Goal: Check status: Check status

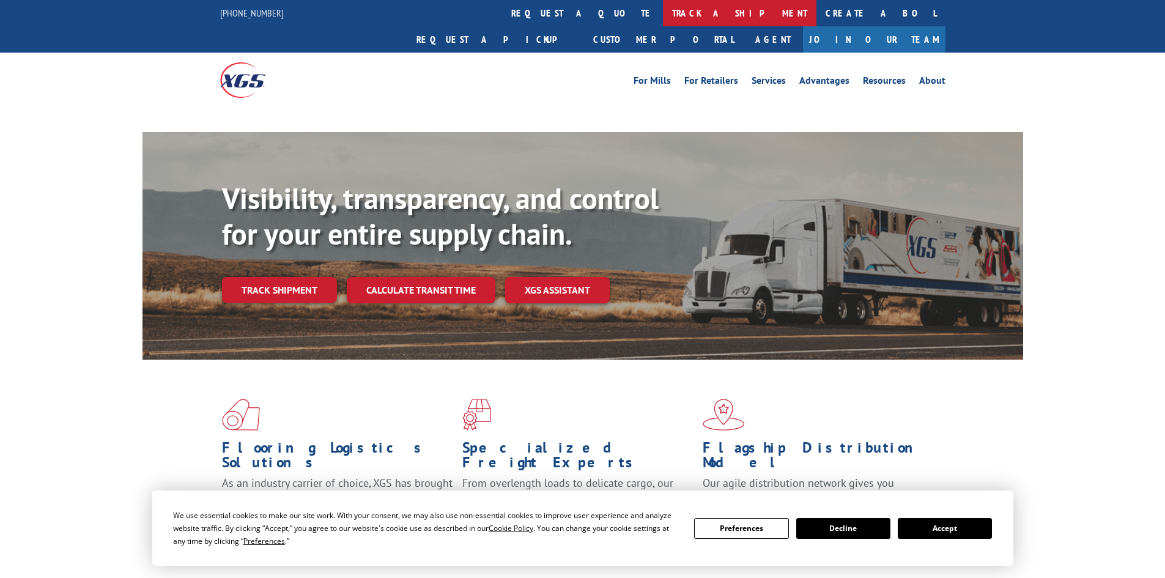
click at [663, 13] on link "track a shipment" at bounding box center [739, 13] width 153 height 26
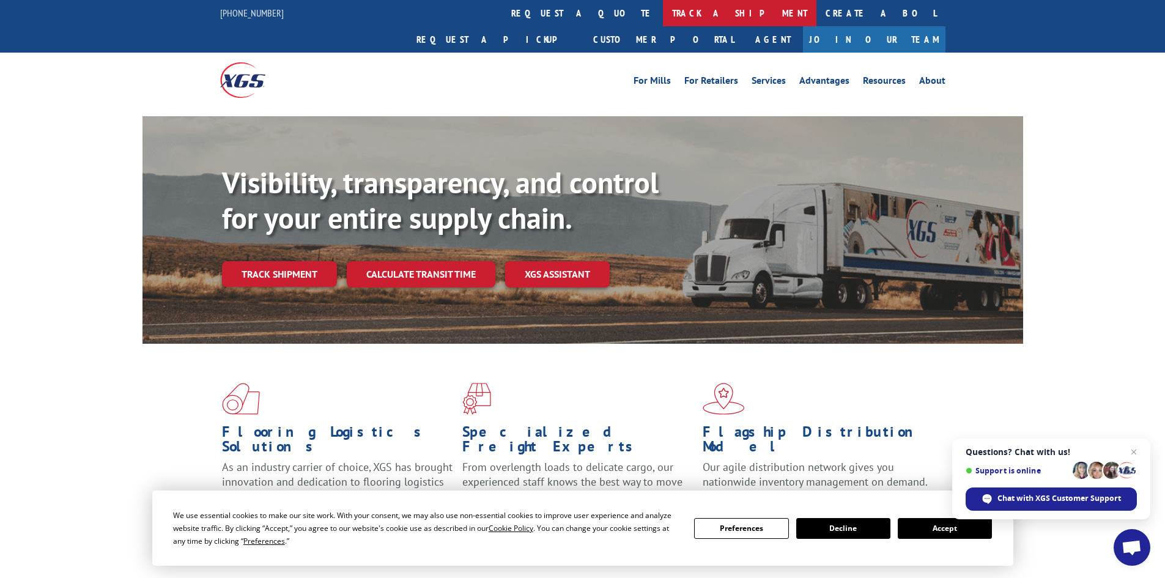
click at [663, 12] on link "track a shipment" at bounding box center [739, 13] width 153 height 26
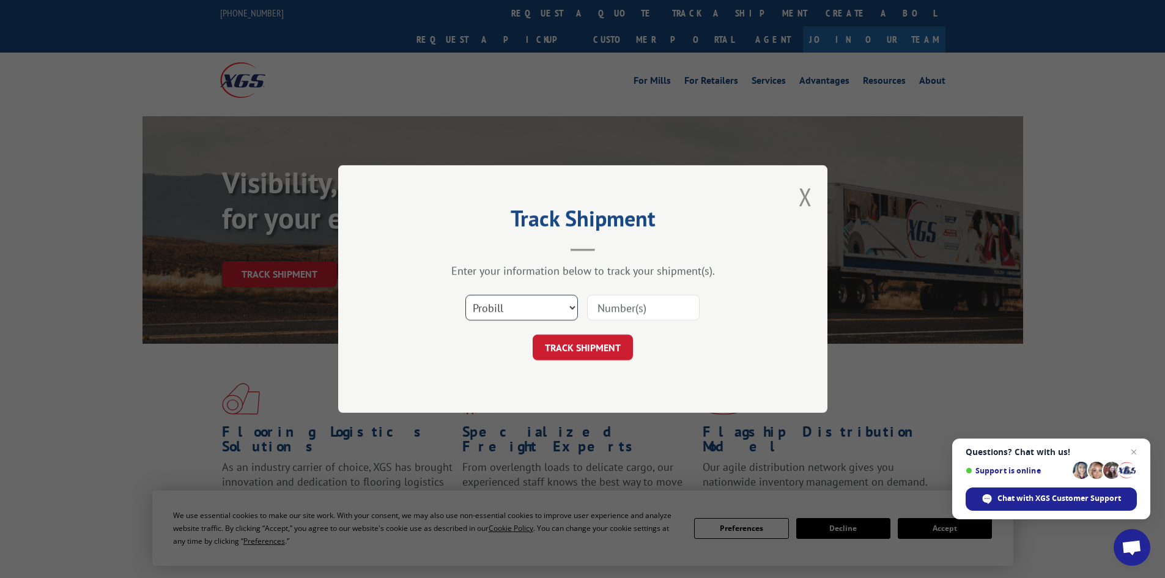
click at [516, 306] on select "Select category... Probill BOL PO" at bounding box center [521, 308] width 113 height 26
select select "bol"
click at [465, 295] on select "Select category... Probill BOL PO" at bounding box center [521, 308] width 113 height 26
click at [632, 309] on input at bounding box center [643, 308] width 113 height 26
paste input "5508172"
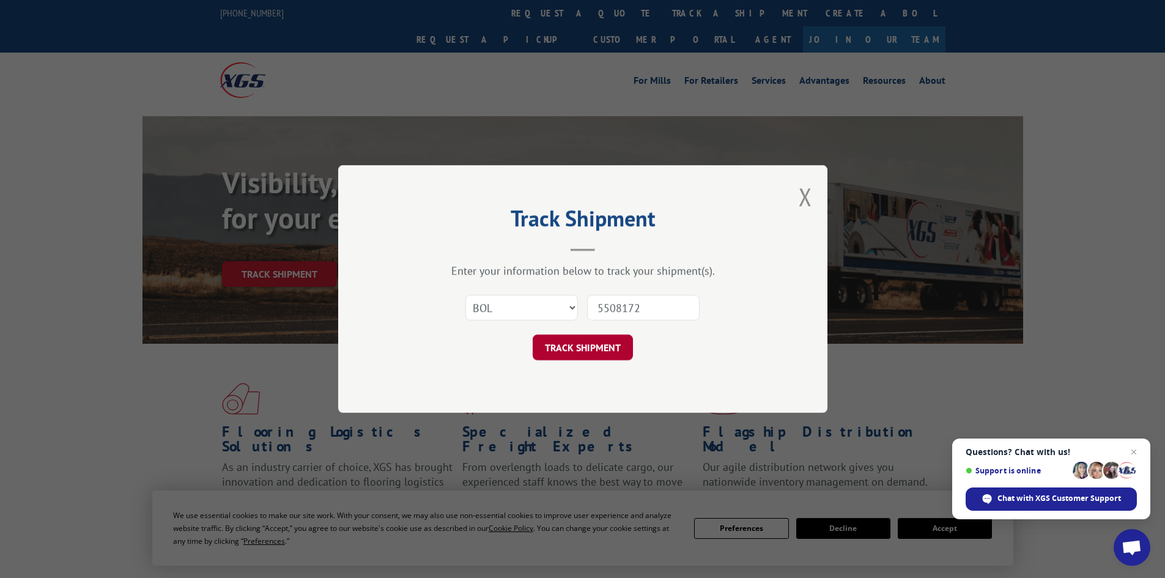
type input "5508172"
click at [602, 347] on button "TRACK SHIPMENT" at bounding box center [583, 347] width 100 height 26
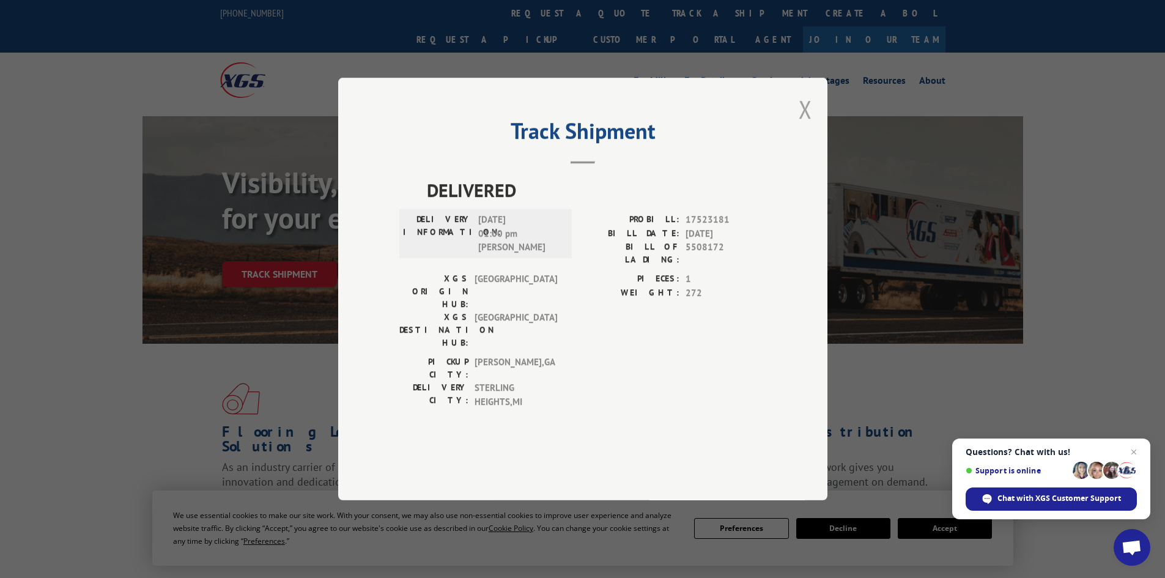
click at [804, 125] on button "Close modal" at bounding box center [805, 109] width 13 height 32
